Goal: Task Accomplishment & Management: Use online tool/utility

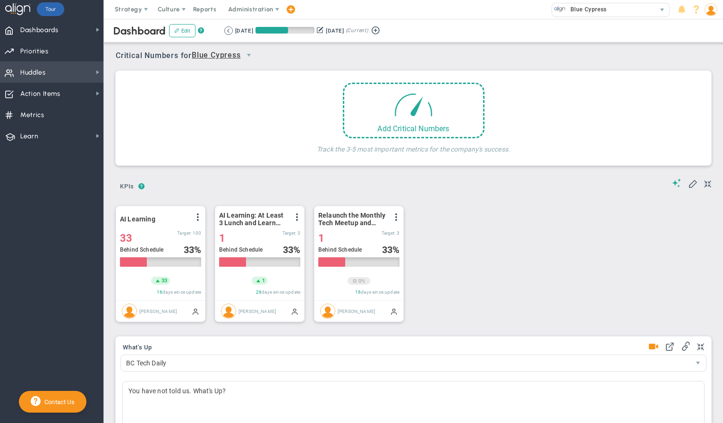
click at [35, 70] on span "Huddles" at bounding box center [32, 73] width 25 height 20
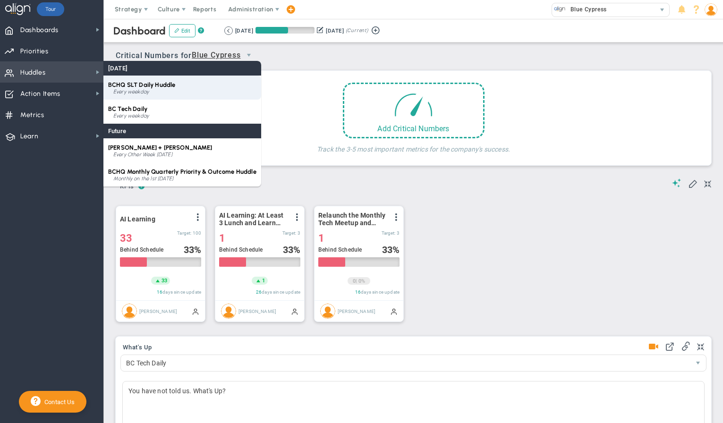
click at [141, 89] on div "Every weekday" at bounding box center [184, 92] width 143 height 6
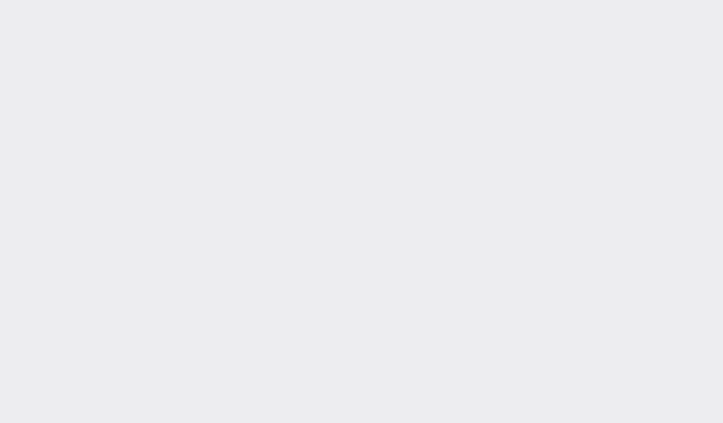
type input "[DATE]"
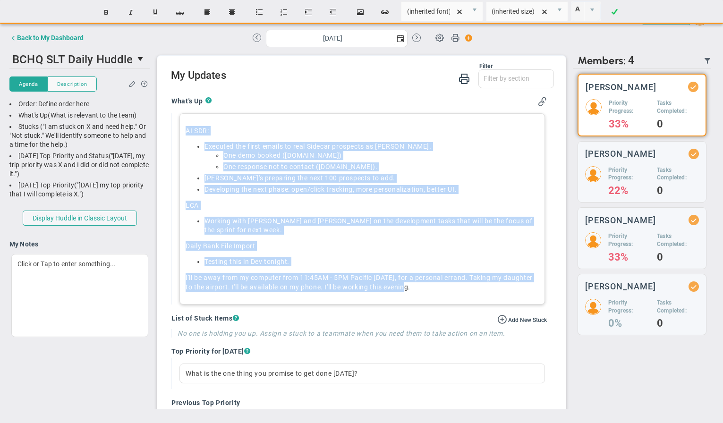
drag, startPoint x: 188, startPoint y: 131, endPoint x: 430, endPoint y: 323, distance: 309.1
click at [412, 280] on div "AI SDR: Executed the first emails to real Sidecar prospects as [PERSON_NAME]. O…" at bounding box center [361, 208] width 365 height 191
copy div "AI SDR: Executed the first emails to real Sidecar prospects as [PERSON_NAME]. O…"
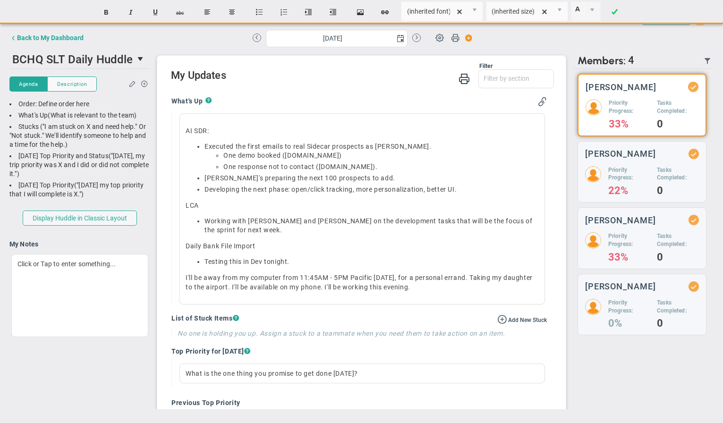
click at [75, 49] on div "Back to My Dashboard [DATE]" at bounding box center [361, 38] width 704 height 21
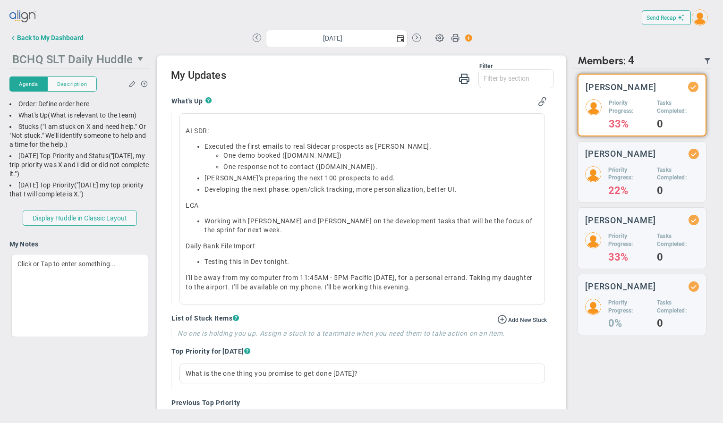
drag, startPoint x: 85, startPoint y: 69, endPoint x: 88, endPoint y: 63, distance: 7.0
click at [85, 69] on div "Join Meeting [GEOGRAPHIC_DATA] [GEOGRAPHIC_DATA] Description Description )" at bounding box center [79, 139] width 141 height 142
click at [88, 63] on span "BCHQ SLT Daily Huddle" at bounding box center [72, 59] width 120 height 13
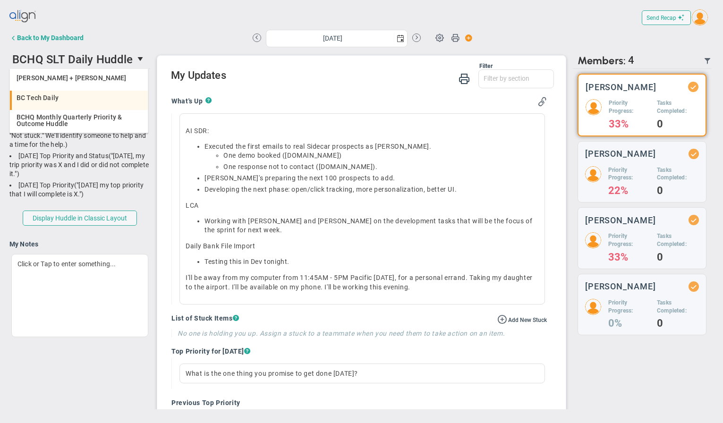
click at [64, 99] on div "BC Tech Daily" at bounding box center [80, 97] width 126 height 7
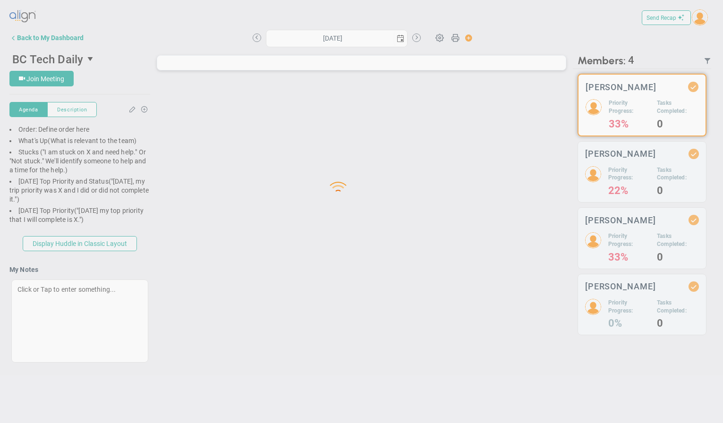
type input "[DATE]"
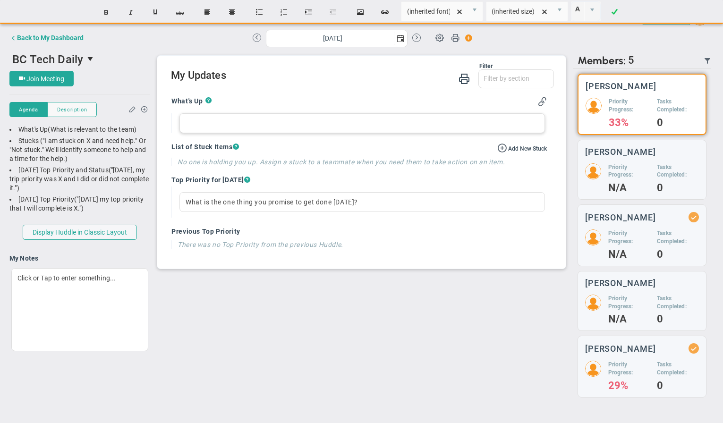
click at [250, 125] on div at bounding box center [361, 123] width 365 height 20
paste div
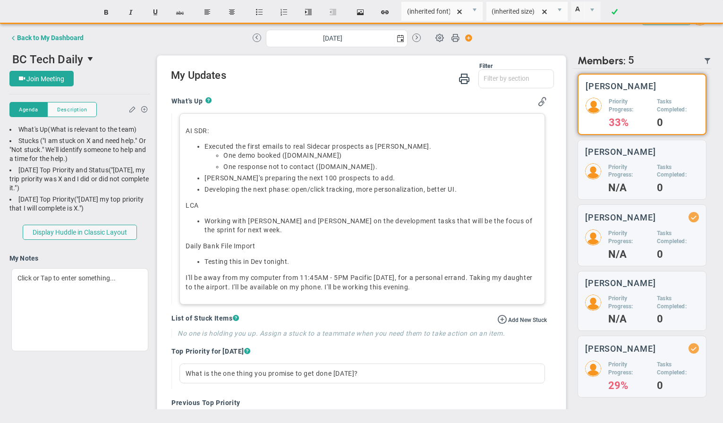
click at [234, 142] on li "Executed the first emails to real Sidecar prospects as [PERSON_NAME]. One demo …" at bounding box center [371, 156] width 334 height 29
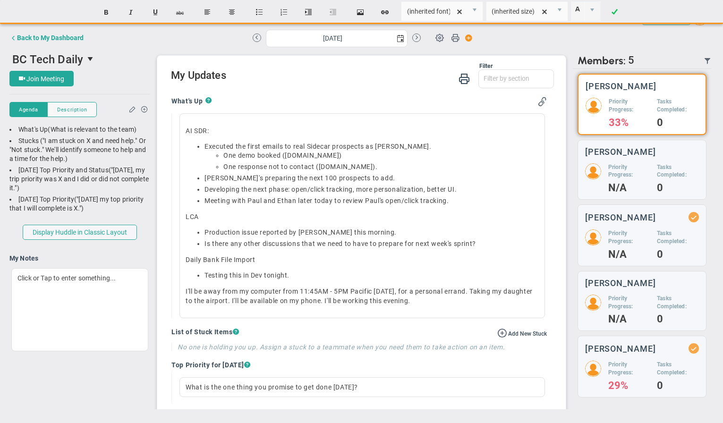
click at [163, 136] on div "Filter What's Up Stucks Top Priorities What's Up Stucks ? . LCA" at bounding box center [361, 255] width 408 height 398
